Goal: Task Accomplishment & Management: Complete application form

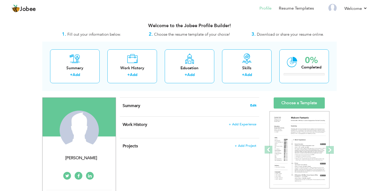
click at [254, 105] on span "Edit" at bounding box center [253, 105] width 6 height 4
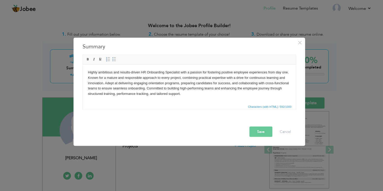
click at [131, 75] on body "Highly ambitious and results-driven HR Onboarding Specialist with a passion for…" at bounding box center [189, 82] width 203 height 27
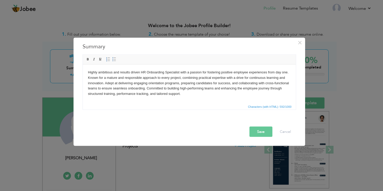
click at [145, 71] on body "Highly ambitious and results driven HR Onboarding Specialist with a passion for…" at bounding box center [189, 82] width 203 height 27
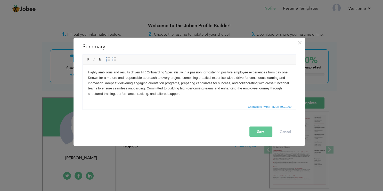
click at [179, 73] on body "Highly ambitious and results driven HR Onboarding Specialist with a passion for…" at bounding box center [189, 82] width 203 height 27
click at [145, 72] on body "Highly ambitious and results driven HR Onboarding Specialist with a passion for…" at bounding box center [189, 82] width 203 height 27
click at [107, 80] on body "Highly ambitious and results driven Onboarding Specialist with a passion for fo…" at bounding box center [189, 82] width 203 height 27
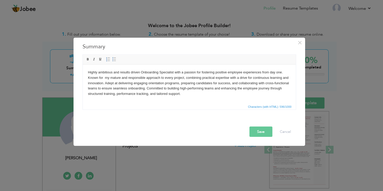
click at [107, 77] on body "Highly ambitious and results driven Onboarding Specialist with a passion for fo…" at bounding box center [189, 82] width 203 height 27
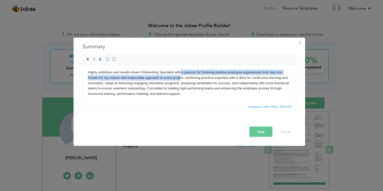
click at [180, 77] on body "Highly ambitious and results driven Onboarding Specialist with a passion for fo…" at bounding box center [189, 82] width 203 height 27
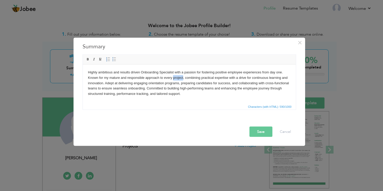
click at [180, 77] on body "Highly ambitious and results driven Onboarding Specialist with a passion for fo…" at bounding box center [189, 82] width 203 height 27
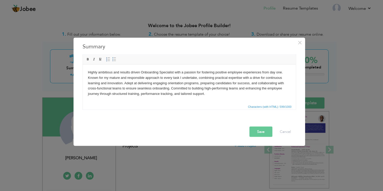
click at [253, 84] on body "Highly ambitious and results driven Onboarding Specialist with a passion for fo…" at bounding box center [189, 82] width 203 height 27
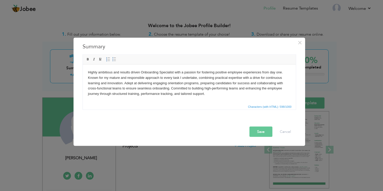
click at [96, 90] on body "Highly ambitious and results driven Onboarding Specialist with a passion for fo…" at bounding box center [189, 82] width 203 height 27
click at [150, 89] on body "Highly ambitious and results driven Onboarding Specialist with a passion for fo…" at bounding box center [189, 82] width 203 height 27
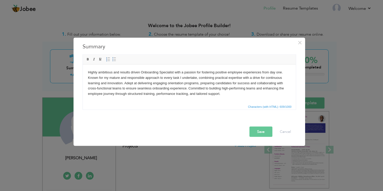
click at [231, 87] on body "Highly ambitious and results driven Onboarding Specialist with a passion for fo…" at bounding box center [189, 82] width 203 height 27
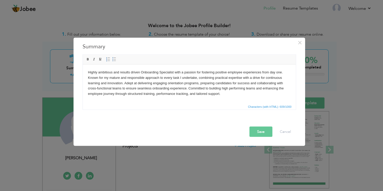
click at [191, 95] on body "Highly ambitious and results driven Onboarding Specialist with a passion for fo…" at bounding box center [189, 82] width 203 height 27
click at [264, 128] on button "Save" at bounding box center [261, 131] width 23 height 10
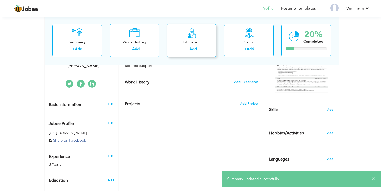
scroll to position [95, 0]
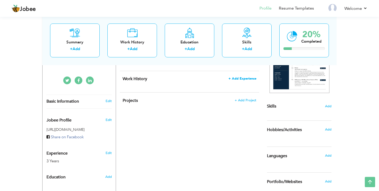
click at [238, 78] on span "+ Add Experience" at bounding box center [242, 79] width 28 height 4
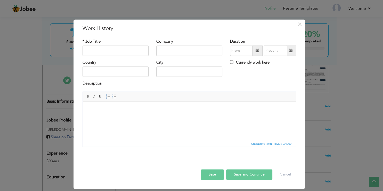
scroll to position [0, 0]
paste input "Trainer / Onboarding Facilitator – Walmart Voice"
click at [115, 47] on input "Trainer / Onboarding Facilitator – Walmart Voice" at bounding box center [116, 50] width 66 height 10
type input "Trainer / Onboarding Facilitator – Walmart Voice"
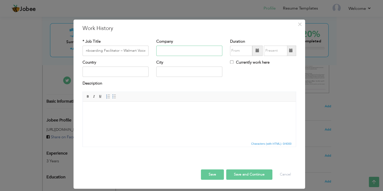
click at [174, 51] on input "text" at bounding box center [189, 50] width 66 height 10
type input "Ibex Global Solutions INC"
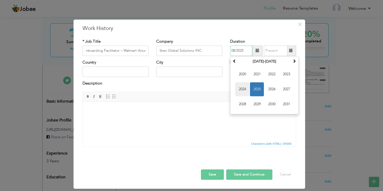
click at [244, 87] on span "2024" at bounding box center [242, 89] width 14 height 14
click at [273, 87] on span "[DATE]" at bounding box center [272, 89] width 14 height 14
type input "07/2024"
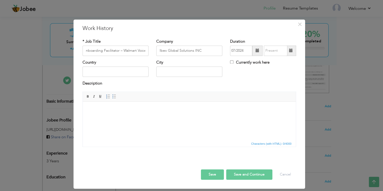
click at [291, 51] on span at bounding box center [291, 51] width 4 height 4
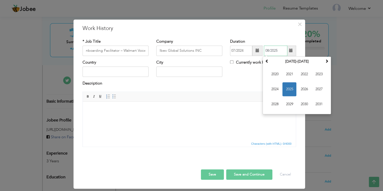
click at [289, 90] on span "2025" at bounding box center [290, 89] width 14 height 14
click at [273, 71] on span "Jan" at bounding box center [275, 74] width 14 height 14
type input "01/2025"
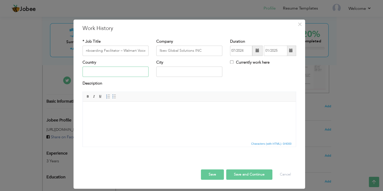
click at [114, 74] on input "text" at bounding box center [116, 72] width 66 height 10
type input "[GEOGRAPHIC_DATA]"
click at [101, 119] on html at bounding box center [189, 120] width 213 height 39
paste body
click at [124, 104] on html at bounding box center [189, 120] width 213 height 39
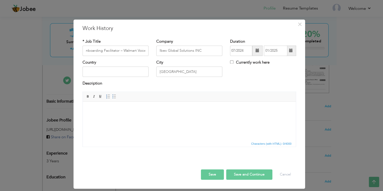
click at [100, 129] on html at bounding box center [189, 120] width 213 height 39
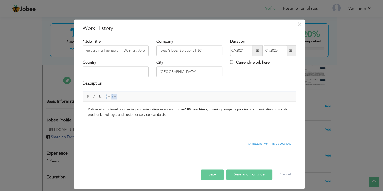
click at [112, 98] on span at bounding box center [114, 96] width 4 height 4
click at [208, 109] on strong "100 new hires" at bounding box center [207, 109] width 22 height 4
click at [237, 111] on li "Delivered structured onboarding and orientation sessions for over 100 new hires…" at bounding box center [189, 112] width 182 height 11
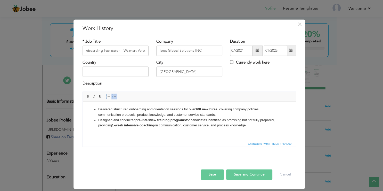
click at [141, 119] on strong "pre-interview training programs" at bounding box center [160, 120] width 51 height 4
click at [116, 126] on strong "1-week intensive coaching" at bounding box center [133, 125] width 42 height 4
click at [153, 126] on strong "1 week intensive coaching" at bounding box center [133, 125] width 42 height 4
click at [208, 126] on li "Designed and conducted pre-interview training programs for candidates identifie…" at bounding box center [189, 122] width 182 height 11
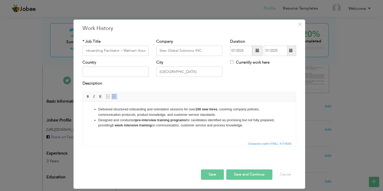
click at [234, 128] on li "Designed and conducted pre-interview training programs for candidates identifie…" at bounding box center [189, 122] width 182 height 11
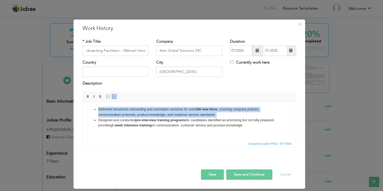
click at [234, 128] on li "Designed and conducted pre-interview training programs for candidates identifie…" at bounding box center [189, 122] width 182 height 11
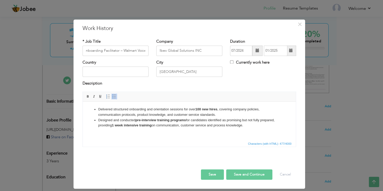
click at [234, 126] on li "Designed and conducted pre-interview training programs for candidates identifie…" at bounding box center [189, 122] width 182 height 11
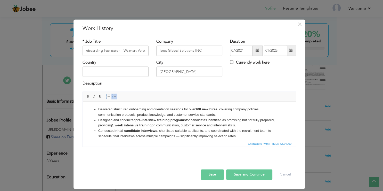
click at [205, 131] on li "Conducted initial candidate interviews , shortlisted suitable applicants, and c…" at bounding box center [189, 133] width 182 height 11
click at [179, 135] on li "Conducted initial candidate interviews , shortlisted suitable applicants and co…" at bounding box center [189, 133] width 182 height 11
click at [237, 138] on li "Conducted initial candidate interviews , shortlisted suitable applicants and co…" at bounding box center [189, 133] width 182 height 11
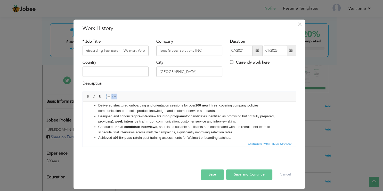
scroll to position [0, 0]
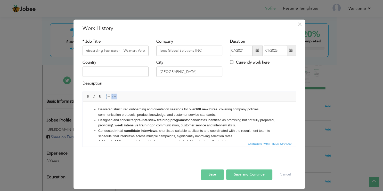
click at [98, 109] on li "Delivered structured onboarding and orientation sessions for over 100 new hires…" at bounding box center [189, 112] width 182 height 11
click at [105, 109] on li "Delivered structured onboarding and orientation sessions for over 100 new hires…" at bounding box center [189, 112] width 182 height 11
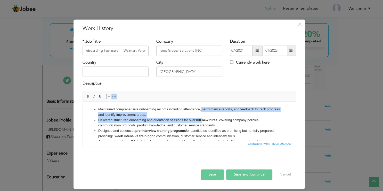
drag, startPoint x: 199, startPoint y: 107, endPoint x: 204, endPoint y: 122, distance: 14.9
click at [204, 122] on ul "Maintained comprehensive onboarding records including attendance, performance r…" at bounding box center [189, 134] width 203 height 54
click at [232, 115] on li "Maintained comprehensive onboarding records including attendance, performance r…" at bounding box center [189, 112] width 182 height 11
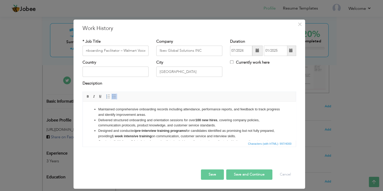
click at [233, 108] on li "Maintained comprehensive onboarding records including attendance, performance r…" at bounding box center [189, 112] width 182 height 11
drag, startPoint x: 169, startPoint y: 116, endPoint x: 99, endPoint y: 110, distance: 70.7
click at [99, 110] on li "Maintained comprehensive onboarding records including attendance, performance r…" at bounding box center [189, 112] width 182 height 11
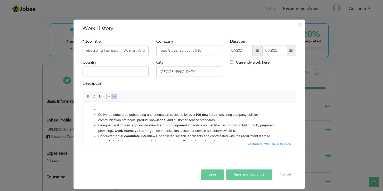
click at [222, 121] on li "De livered structured onboarding and orientation sessions for over 100 new hire…" at bounding box center [189, 117] width 182 height 11
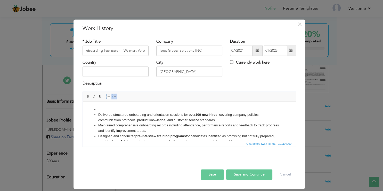
click at [154, 108] on li at bounding box center [189, 109] width 182 height 5
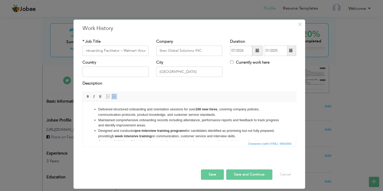
scroll to position [20, 0]
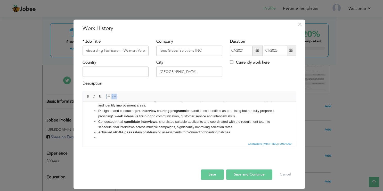
click at [129, 138] on li at bounding box center [189, 137] width 182 height 5
click at [235, 133] on li "Achieved a 95%+ pass rate in post-training assessments for Walmart onboarding b…" at bounding box center [189, 132] width 182 height 5
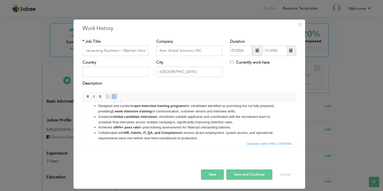
scroll to position [31, 0]
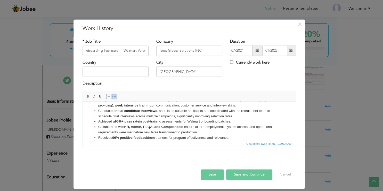
click at [154, 127] on strong "HR, Admin, IT, QA, and Compliance" at bounding box center [152, 127] width 56 height 4
click at [249, 126] on li "Collaborated with HR, Admin, IT, QA and Compliance to ensure all pre-employment…" at bounding box center [189, 129] width 182 height 11
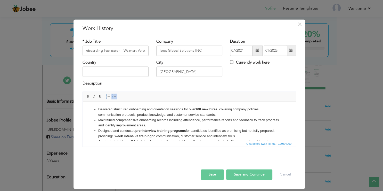
drag, startPoint x: 225, startPoint y: 115, endPoint x: 98, endPoint y: 110, distance: 126.8
click at [98, 110] on li "De livered structured onboarding and orientation sessions for over 100 new hire…" at bounding box center [189, 112] width 182 height 11
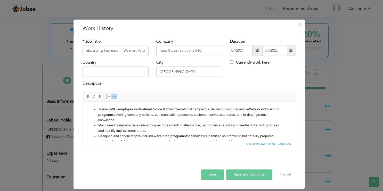
click at [168, 114] on li "Trained 200+ employees for Walmart Voice & Chat international campaigns, delive…" at bounding box center [189, 115] width 182 height 16
click at [193, 108] on li "Trained 200+ employees for Walmart Voice & Chat international campaigns, delive…" at bounding box center [189, 115] width 182 height 16
click at [107, 113] on li "Trained 200+ employees for Walmart Voice & Chat campaigns, delivering comprehen…" at bounding box center [189, 115] width 182 height 16
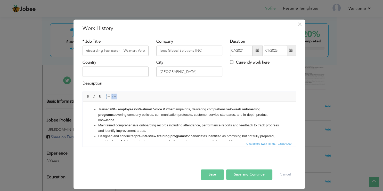
click at [107, 113] on li "Trained 200+ employees for Walmart Voice & Chat campaigns, delivering comprehen…" at bounding box center [189, 115] width 182 height 16
click at [107, 115] on strong "2-week onboarding programs" at bounding box center [179, 111] width 162 height 9
click at [237, 114] on li "Trained 200+ employees for Walmart Voice & Chat campaigns, delivering comprehen…" at bounding box center [189, 115] width 182 height 16
click at [254, 115] on li "Trained 200+ employees for Walmart Voice & Chat campaigns, delivering comprehen…" at bounding box center [189, 115] width 182 height 16
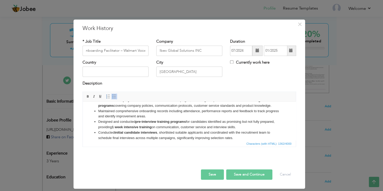
scroll to position [13, 0]
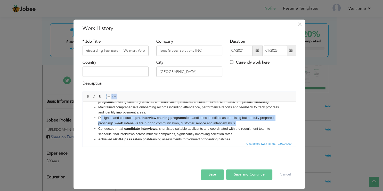
drag, startPoint x: 253, startPoint y: 124, endPoint x: 93, endPoint y: 117, distance: 160.4
click at [93, 117] on ul "Trained 200+ employees for Walmart Voice & Chat campaigns, delivering comprehen…" at bounding box center [189, 126] width 203 height 65
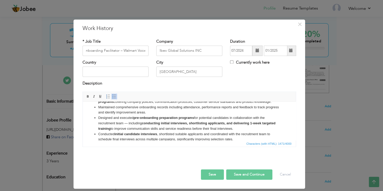
click at [129, 126] on li "Designed and executed pre-onboarding preparation programs for potential candida…" at bounding box center [189, 123] width 182 height 16
click at [196, 118] on li "Designed and executed pre-onboarding preparation programs for potential candida…" at bounding box center [189, 123] width 182 height 16
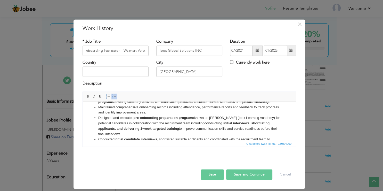
click at [277, 121] on ul "Trained 200+ employees for Walmart Voice & Chat campaigns, delivering comprehen…" at bounding box center [189, 131] width 203 height 75
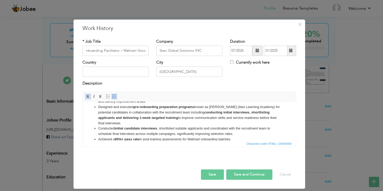
scroll to position [41, 0]
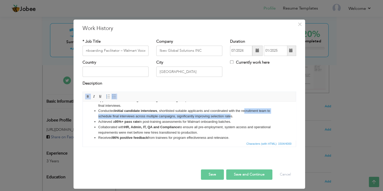
drag, startPoint x: 245, startPoint y: 113, endPoint x: 231, endPoint y: 114, distance: 14.3
click at [231, 114] on li "Conducted initial candidate interviews , shortlisted suitable applicants and co…" at bounding box center [189, 113] width 182 height 11
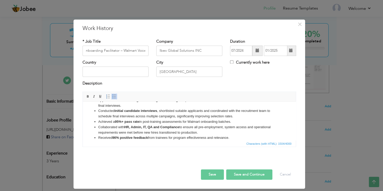
click at [239, 115] on li "Conducted initial candidate interviews , shortlisted suitable applicants and co…" at bounding box center [189, 113] width 182 height 11
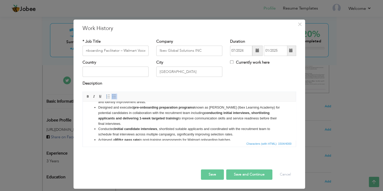
scroll to position [23, 0]
click at [126, 121] on li "Designed and executed pre-onboarding preparation programs known as [PERSON_NAME…" at bounding box center [189, 115] width 182 height 21
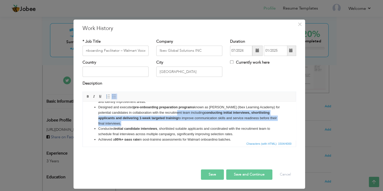
drag, startPoint x: 126, startPoint y: 122, endPoint x: 178, endPoint y: 113, distance: 52.1
click at [178, 113] on li "Designed and executed pre-onboarding preparation programs known as [PERSON_NAME…" at bounding box center [189, 115] width 182 height 21
drag, startPoint x: 235, startPoint y: 136, endPoint x: 135, endPoint y: 134, distance: 99.6
click at [135, 134] on li "Conducted initial candidate interviews , shortlisted suitable applicants and co…" at bounding box center [189, 131] width 182 height 11
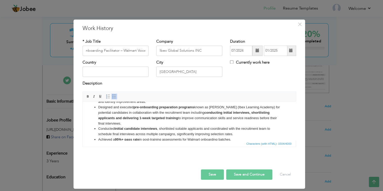
click at [135, 134] on li "Conducted initial candidate interviews , shortlisted suitable applicants and co…" at bounding box center [189, 131] width 182 height 11
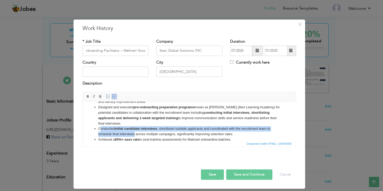
drag, startPoint x: 135, startPoint y: 134, endPoint x: 96, endPoint y: 130, distance: 38.9
click at [98, 130] on li "Conducted initial candidate interviews , shortlisted suitable applicants and co…" at bounding box center [189, 131] width 182 height 11
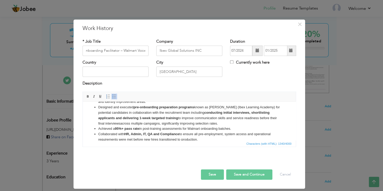
click at [217, 124] on li "Designed and executed pre-onboarding preparation programs known as [PERSON_NAME…" at bounding box center [189, 115] width 182 height 21
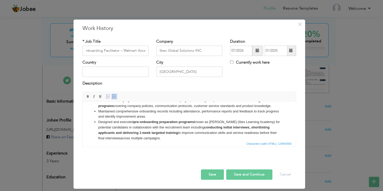
scroll to position [0, 0]
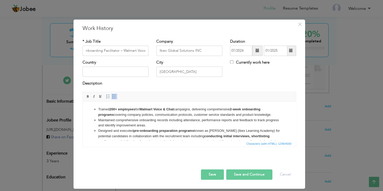
drag, startPoint x: 162, startPoint y: 125, endPoint x: 91, endPoint y: 122, distance: 70.3
click at [91, 122] on ul "Trained 200+ employees for Walmart Voice & Chat campaigns, delivering comprehen…" at bounding box center [189, 139] width 203 height 65
click at [182, 124] on li "Maintained comprehensive onboarding records including attendance, performance r…" at bounding box center [189, 122] width 182 height 11
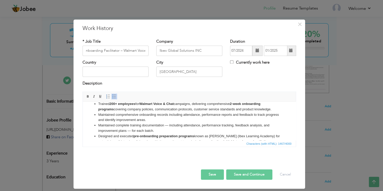
scroll to position [5, 0]
click at [171, 125] on li "Maintained complete training documentation — including attendance, performance …" at bounding box center [189, 128] width 182 height 11
click at [222, 125] on li "Maintained complete training documentation including attendance, performance tr…" at bounding box center [189, 128] width 182 height 11
click at [258, 126] on li "Maintained complete training documentation including attendance, performance re…" at bounding box center [189, 128] width 182 height 11
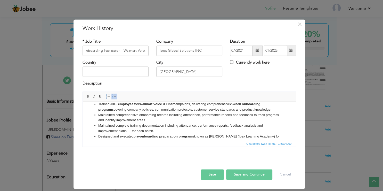
click at [129, 129] on li "Maintained complete training documentation including attendance, performance re…" at bounding box center [189, 128] width 182 height 11
drag, startPoint x: 170, startPoint y: 118, endPoint x: 98, endPoint y: 114, distance: 71.4
click at [98, 114] on li "Maintained comprehensive onboarding records including attendance, performance r…" at bounding box center [189, 117] width 182 height 11
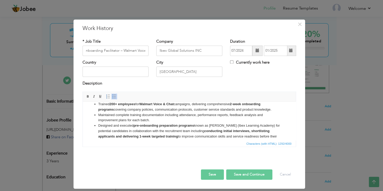
scroll to position [31, 0]
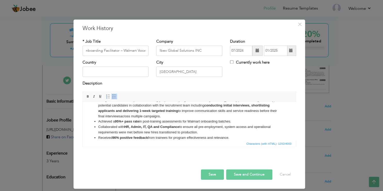
drag, startPoint x: 231, startPoint y: 139, endPoint x: 98, endPoint y: 141, distance: 132.7
click at [98, 109] on html "Trained 200+ employees for Walmart Voice & Chat campaigns, delivering comprehen…" at bounding box center [189, 90] width 213 height 39
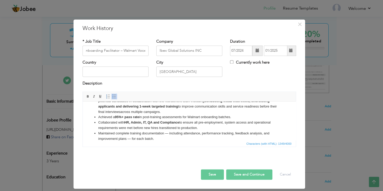
click at [132, 139] on li "Maintained complete training documentation — including attendance, performance …" at bounding box center [189, 136] width 182 height 11
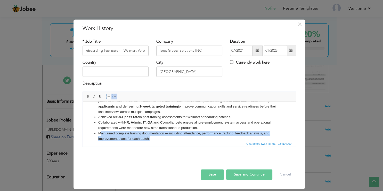
drag, startPoint x: 156, startPoint y: 137, endPoint x: 92, endPoint y: 132, distance: 64.5
click at [92, 132] on ul "Trained 200+ employees for Walmart Voice & Chat campaigns, delivering comprehen…" at bounding box center [189, 106] width 203 height 70
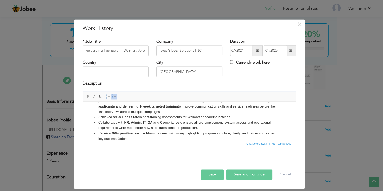
click at [243, 134] on li "Received 96% positive feedback from trainees, with many highlighting program st…" at bounding box center [189, 136] width 182 height 11
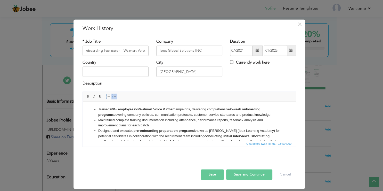
click at [239, 172] on button "Save and Continue" at bounding box center [249, 174] width 46 height 10
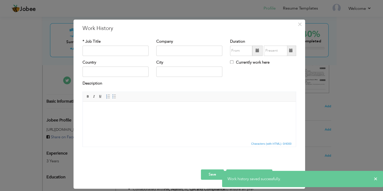
click at [51, 101] on div "× Work History * Job Title Company Duration Currently work here Country" at bounding box center [191, 95] width 383 height 191
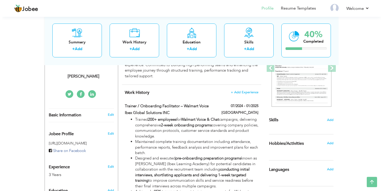
scroll to position [89, 0]
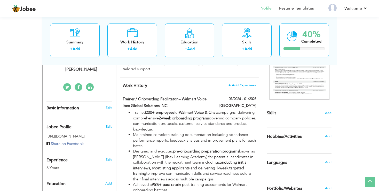
click at [241, 86] on span "+ Add Experience" at bounding box center [242, 85] width 28 height 4
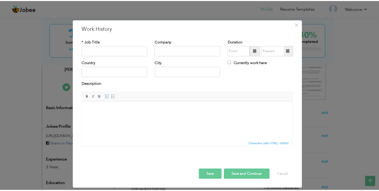
scroll to position [0, 0]
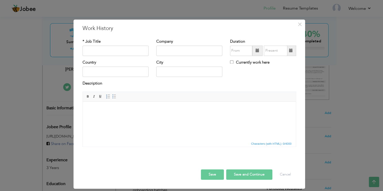
click at [322, 74] on div "× Work History * Job Title Company Duration Currently work here Country" at bounding box center [191, 95] width 383 height 191
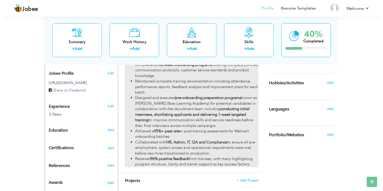
scroll to position [142, 0]
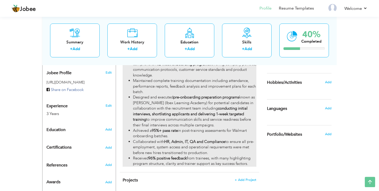
click at [197, 135] on li "Achieved a 95%+ pass rate in post-training assessments for Walmart onboarding b…" at bounding box center [194, 133] width 123 height 11
type input "Trainer / Onboarding Facilitator – Walmart Voice"
type input "Ibex Global Solutions INC"
type input "07/2024"
type input "01/2025"
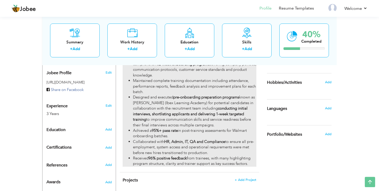
type input "[GEOGRAPHIC_DATA]"
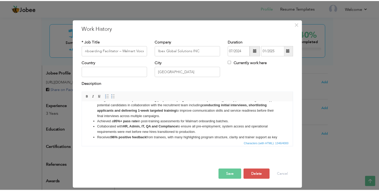
scroll to position [36, 0]
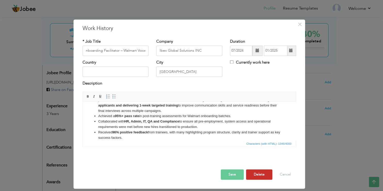
click at [267, 178] on button "Delete" at bounding box center [259, 174] width 26 height 10
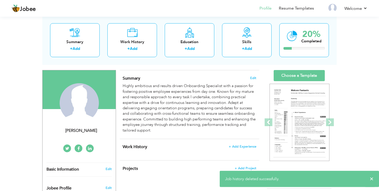
scroll to position [0, 0]
